Goal: Check status: Check status

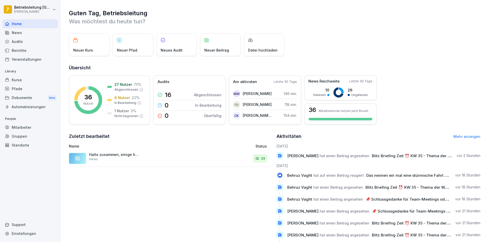
click at [38, 50] on div "Berichte" at bounding box center [30, 50] width 55 height 9
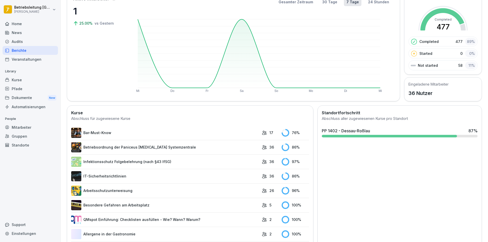
scroll to position [51, 0]
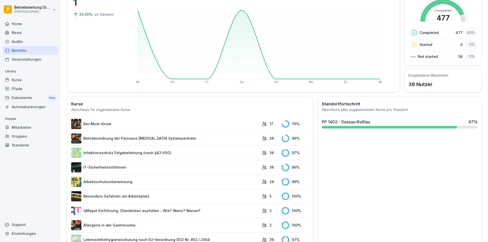
click at [367, 124] on div "PP 1402 - Dessau-Roßlau" at bounding box center [346, 122] width 48 height 6
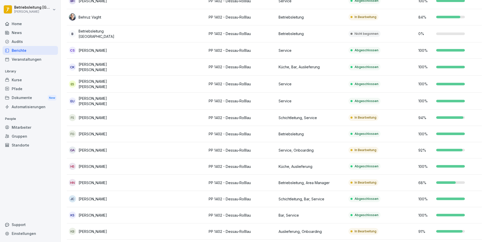
scroll to position [152, 0]
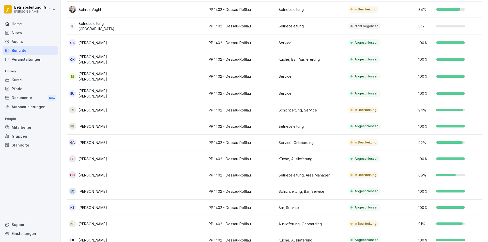
click at [426, 140] on p "92 %" at bounding box center [425, 142] width 15 height 5
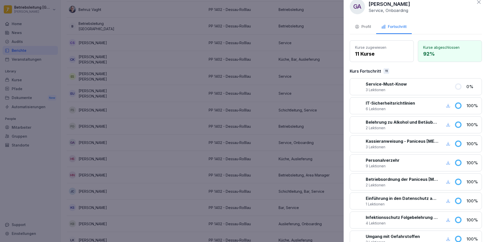
scroll to position [0, 0]
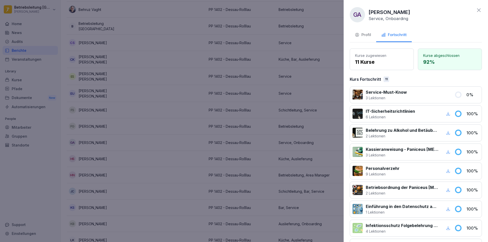
click at [183, 136] on div at bounding box center [244, 121] width 488 height 242
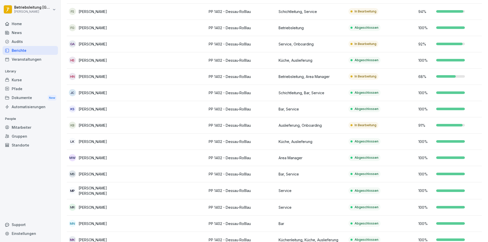
scroll to position [254, 0]
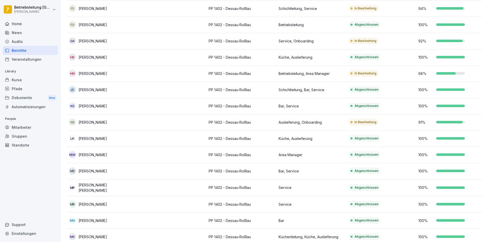
click at [415, 122] on td "In Bearbeitung" at bounding box center [381, 122] width 70 height 16
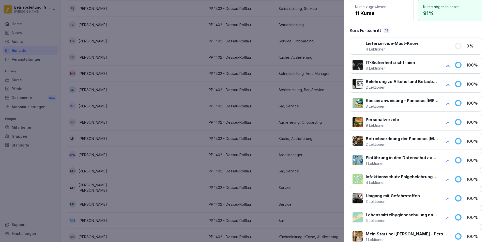
scroll to position [25, 0]
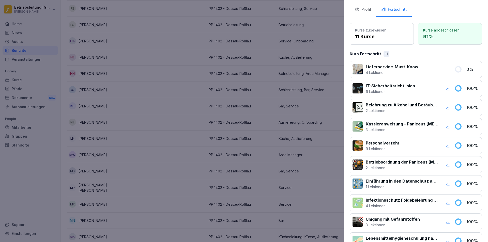
click at [179, 135] on div at bounding box center [244, 121] width 488 height 242
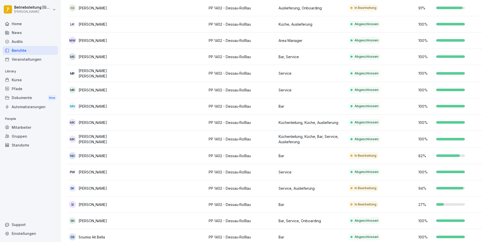
scroll to position [381, 0]
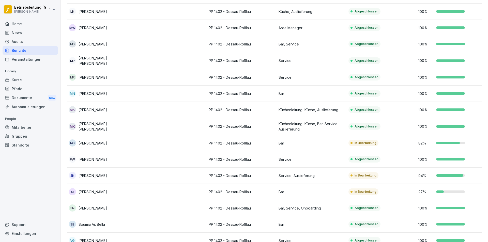
click at [312, 141] on p "Bar" at bounding box center [311, 142] width 66 height 5
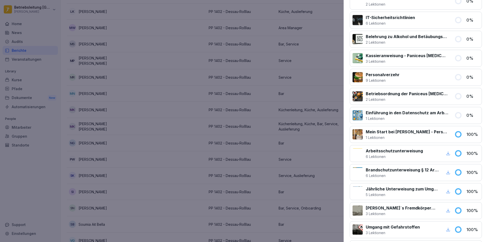
scroll to position [102, 0]
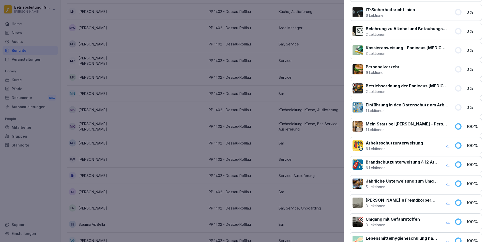
click at [201, 124] on div at bounding box center [244, 121] width 488 height 242
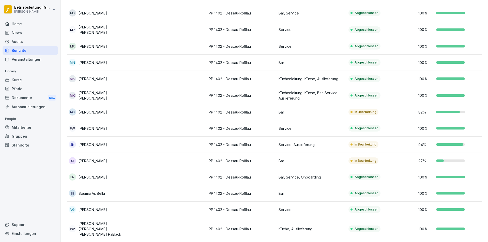
scroll to position [413, 0]
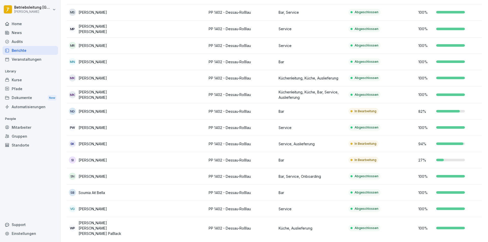
click at [401, 160] on td "In Bearbeitung" at bounding box center [381, 160] width 70 height 16
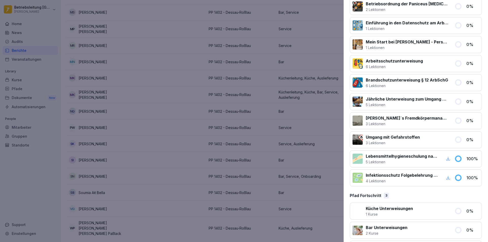
scroll to position [203, 0]
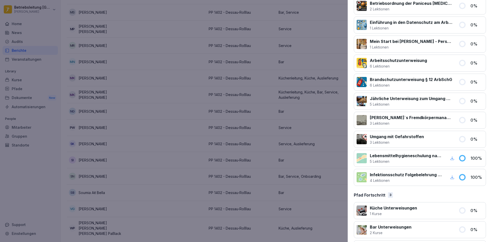
click at [144, 137] on div at bounding box center [244, 121] width 488 height 242
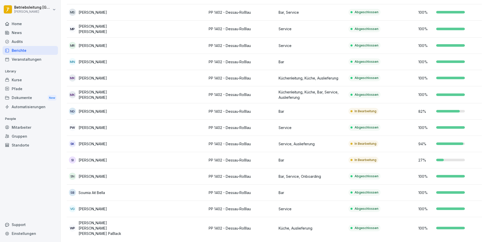
click at [410, 153] on td "In Bearbeitung" at bounding box center [381, 160] width 70 height 16
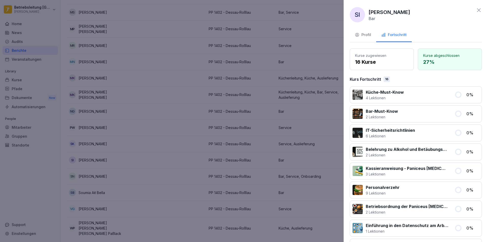
click at [360, 34] on div "Profil" at bounding box center [363, 35] width 16 height 6
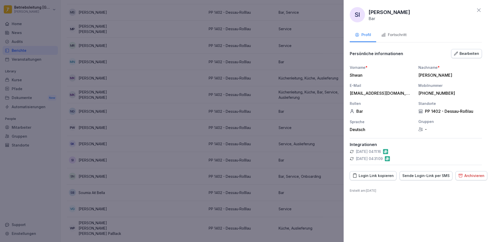
click at [424, 177] on div "Sende Login-Link per SMS" at bounding box center [425, 176] width 47 height 6
click at [238, 187] on div at bounding box center [244, 121] width 488 height 242
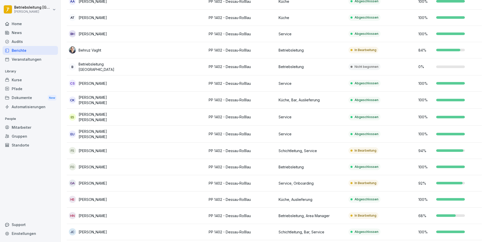
scroll to position [108, 0]
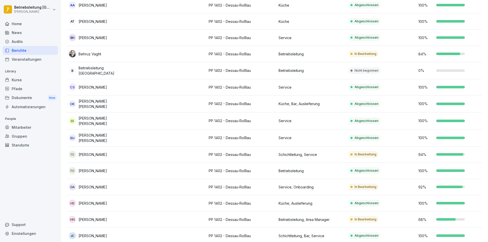
click at [33, 21] on div "Home" at bounding box center [30, 23] width 55 height 9
